Goal: Transaction & Acquisition: Download file/media

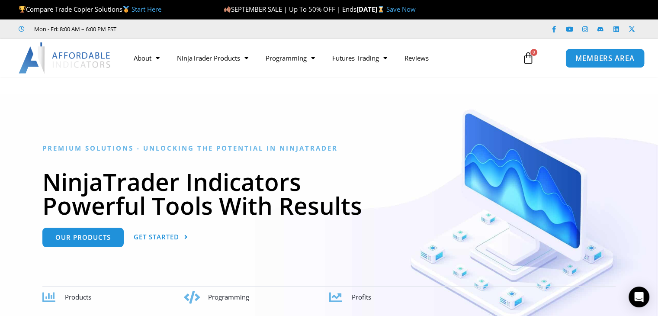
click at [600, 62] on span "MEMBERS AREA" at bounding box center [604, 57] width 59 height 7
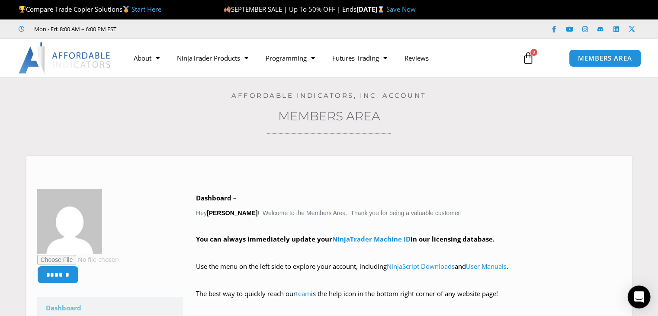
click at [637, 296] on icon "Open Intercom Messenger" at bounding box center [639, 296] width 10 height 11
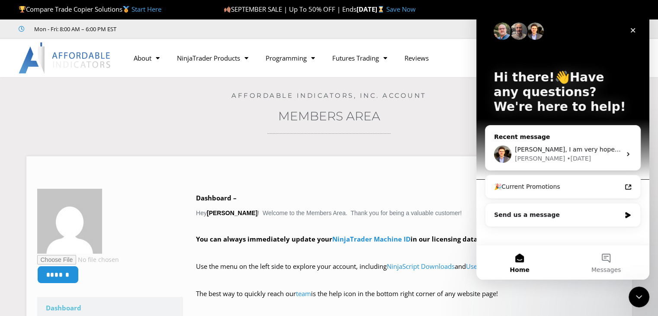
click at [565, 154] on div "[PERSON_NAME] • [DATE]" at bounding box center [568, 158] width 106 height 9
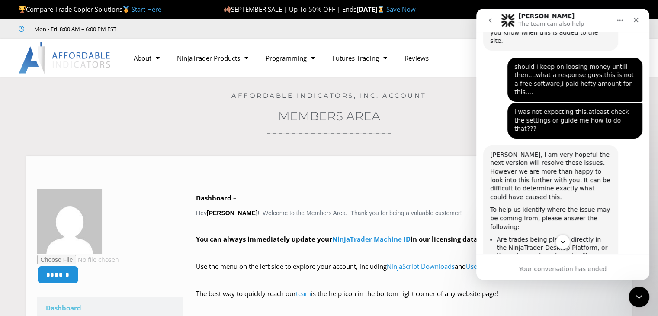
scroll to position [2254, 0]
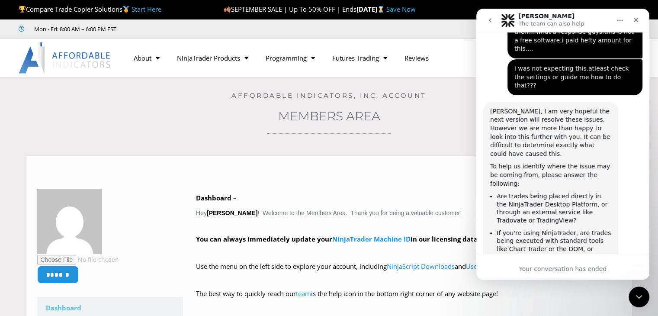
click at [522, 259] on div "Your conversation has ended" at bounding box center [562, 266] width 173 height 26
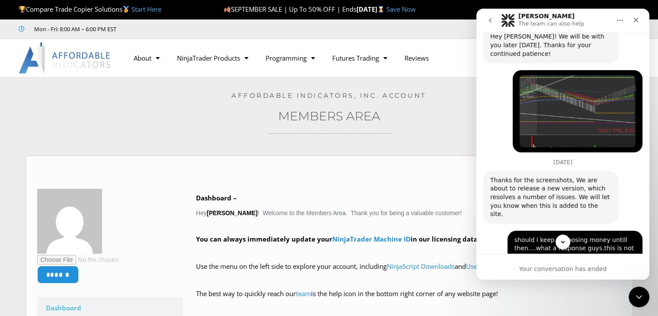
scroll to position [1951, 0]
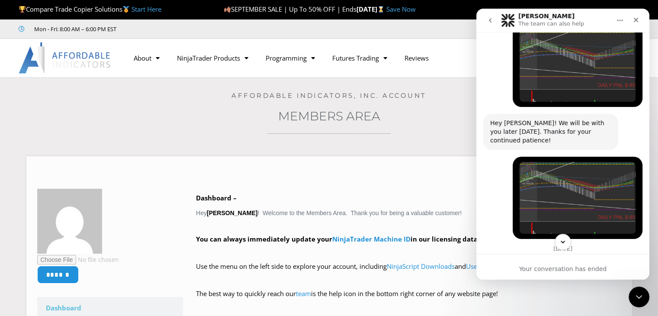
click at [561, 243] on icon "Scroll to bottom" at bounding box center [563, 242] width 8 height 8
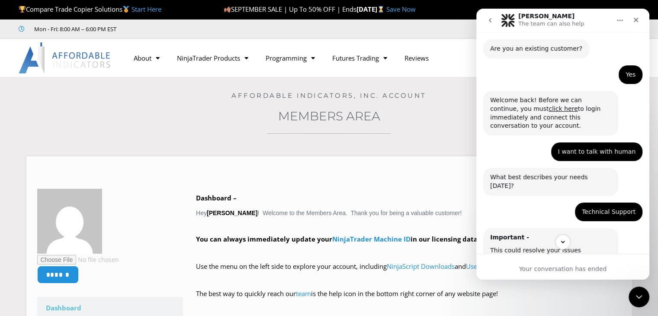
scroll to position [0, 0]
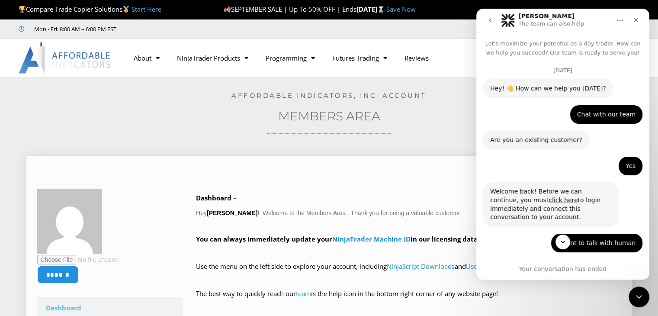
click at [635, 20] on icon "Close" at bounding box center [636, 20] width 5 height 5
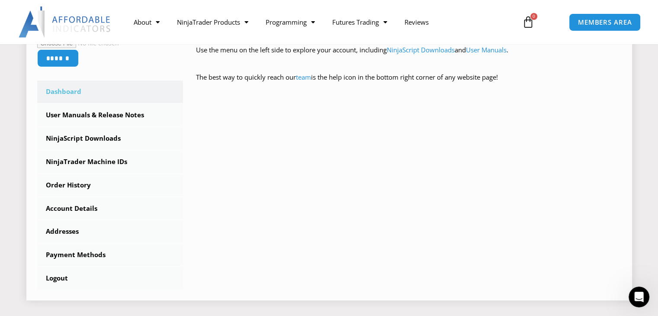
scroll to position [260, 0]
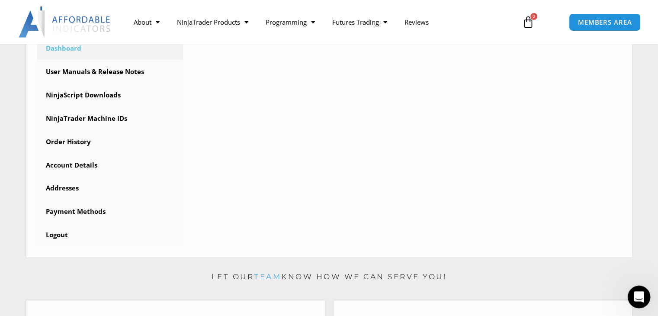
click at [636, 292] on icon "Open Intercom Messenger" at bounding box center [638, 295] width 14 height 14
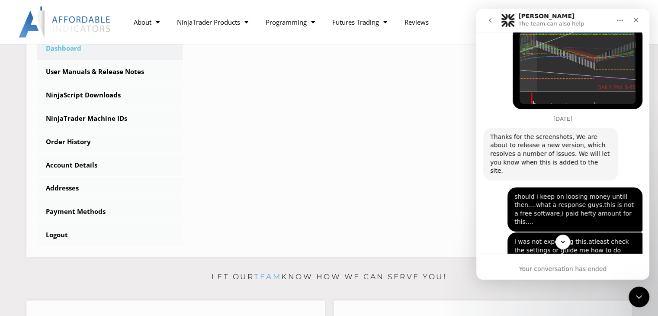
scroll to position [2254, 0]
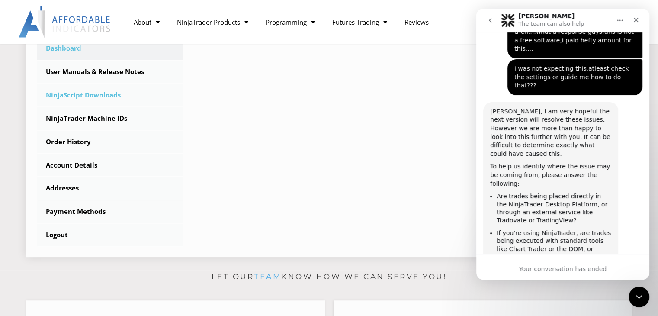
click at [102, 92] on link "NinjaScript Downloads" at bounding box center [110, 95] width 146 height 22
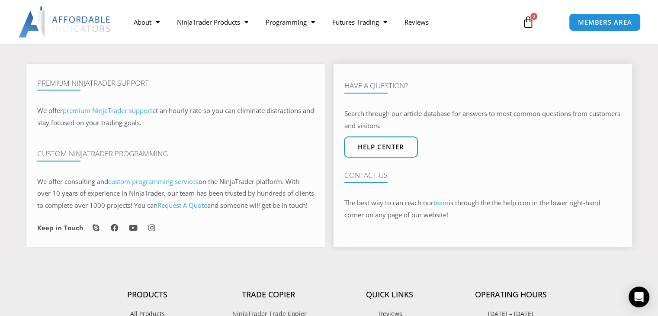
scroll to position [476, 0]
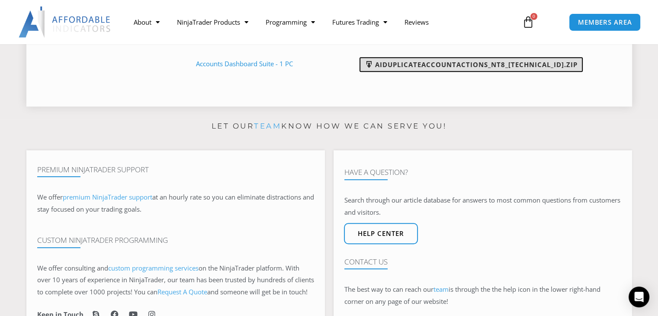
click at [419, 65] on link "AIDuplicateAccountActions_NT8_[TECHNICAL_ID].zip" at bounding box center [470, 64] width 223 height 15
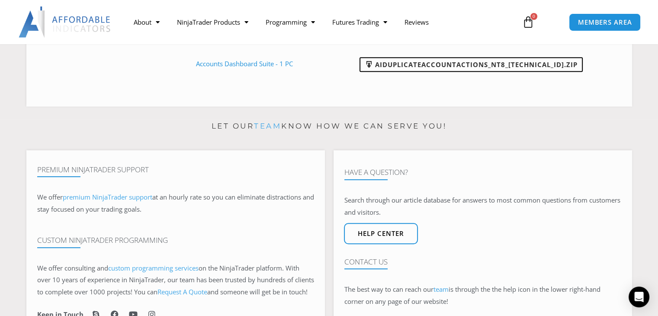
click at [471, 141] on div "Let our team know how we can serve you! Premium NinjaTrader Support We offer pr…" at bounding box center [329, 228] width 606 height 218
